Goal: Task Accomplishment & Management: Use online tool/utility

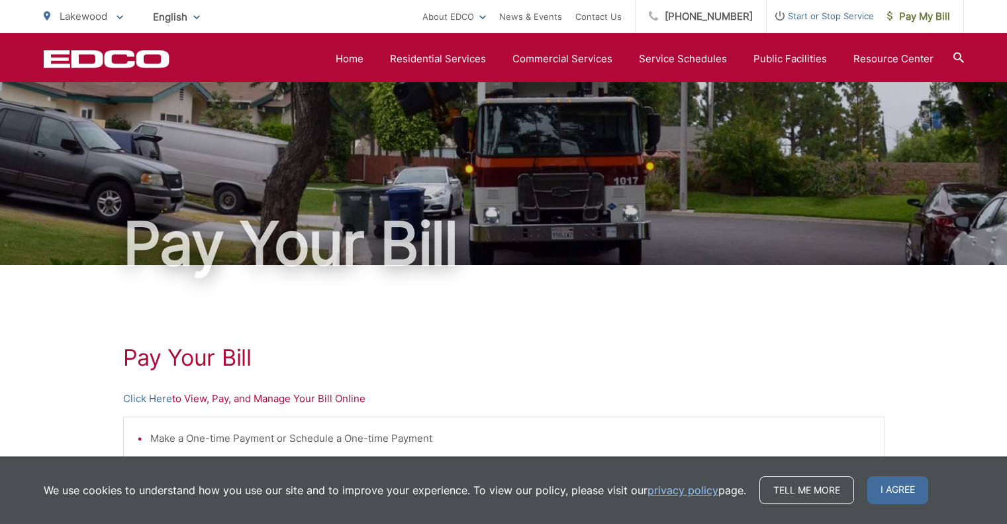
scroll to position [199, 0]
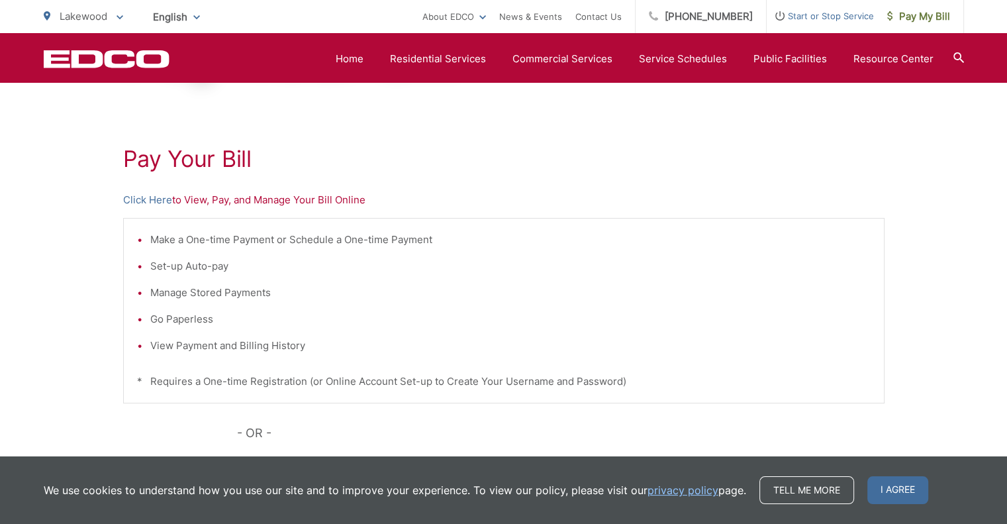
click at [683, 117] on div "Pay Your [PERSON_NAME] Here to View, Pay, and Manage Your Bill Online Make a On…" at bounding box center [503, 363] width 761 height 594
click at [657, 179] on div "Pay Your [PERSON_NAME] Here to View, Pay, and Manage Your Bill Online Make a On…" at bounding box center [503, 363] width 761 height 594
click at [351, 58] on link "Home" at bounding box center [350, 59] width 28 height 16
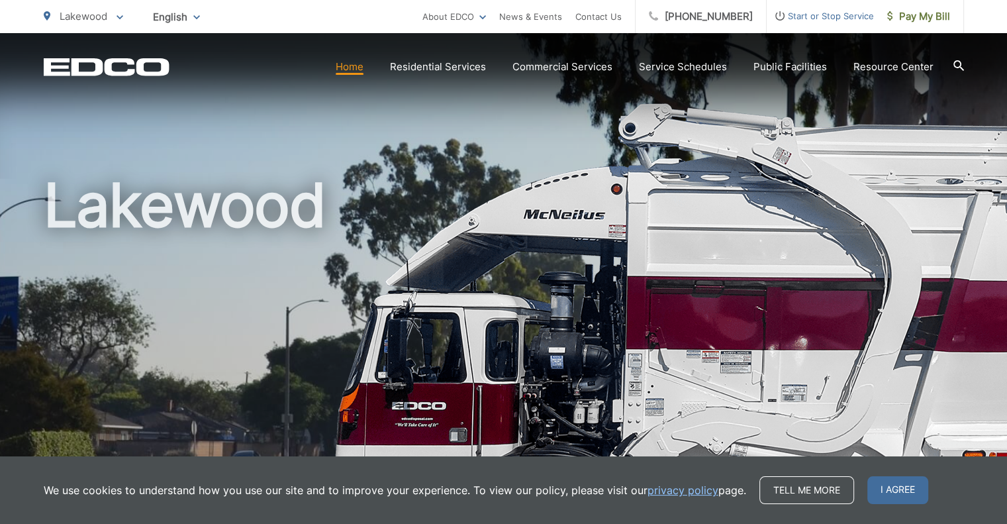
click at [352, 68] on link "Home" at bounding box center [350, 67] width 28 height 16
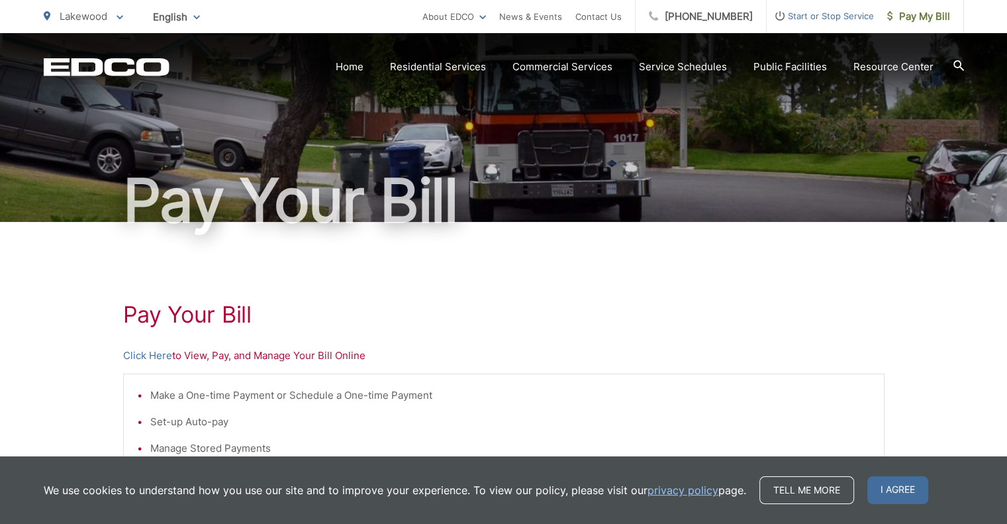
scroll to position [66, 0]
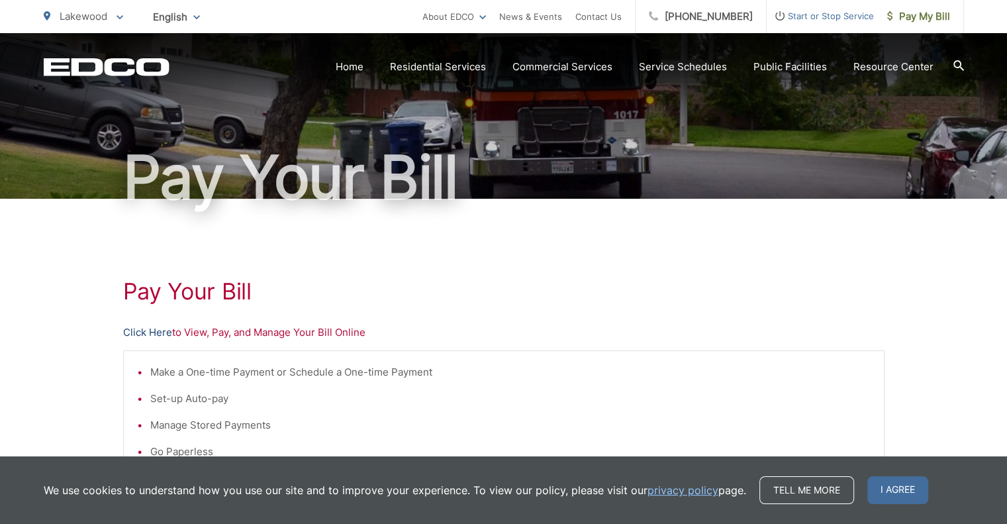
click at [146, 333] on link "Click Here" at bounding box center [147, 332] width 49 height 16
